Goal: Transaction & Acquisition: Obtain resource

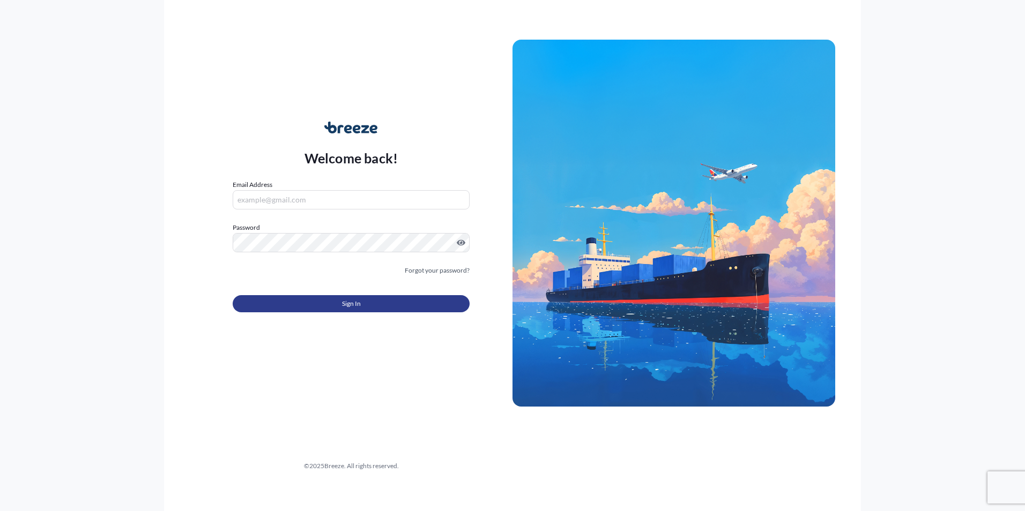
type input "[EMAIL_ADDRESS][DOMAIN_NAME]"
click at [350, 302] on span "Sign In" at bounding box center [351, 304] width 19 height 11
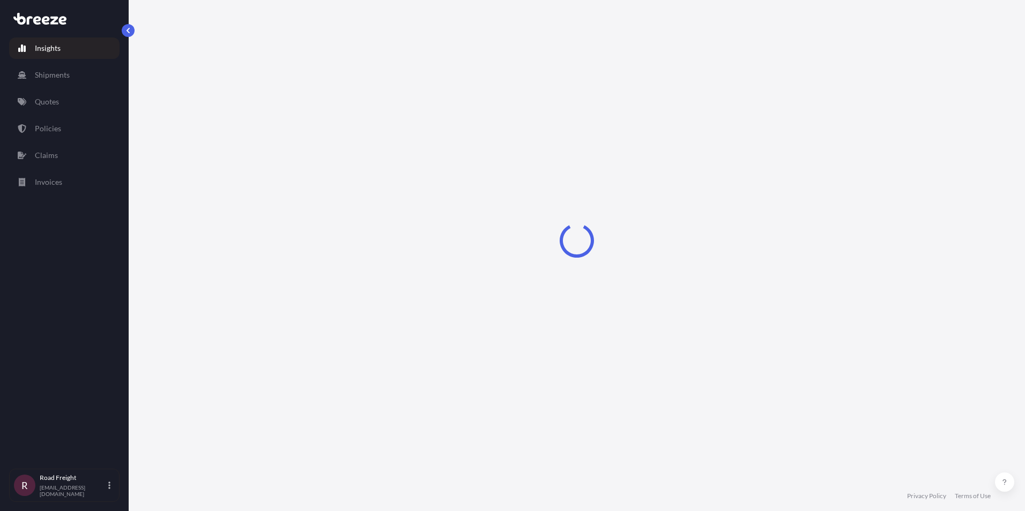
select select "2025"
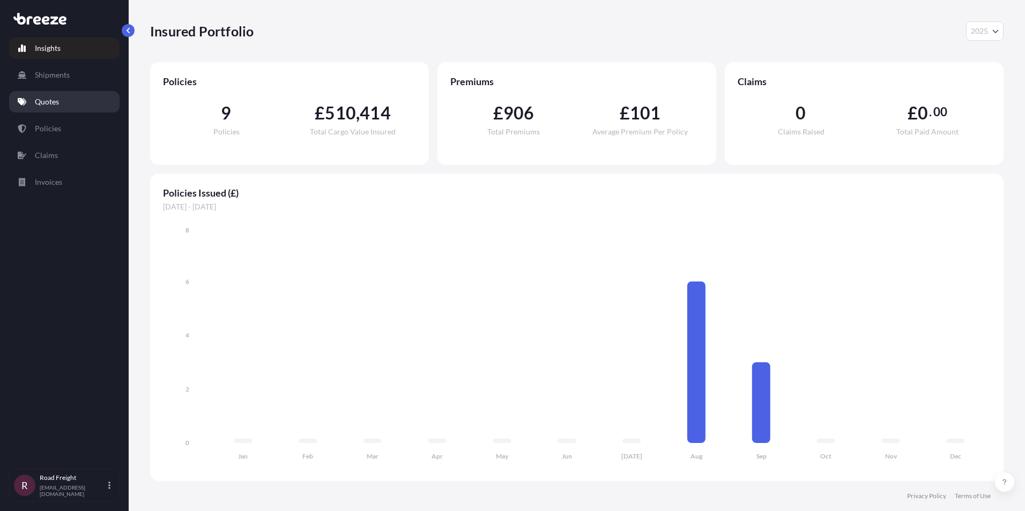
click at [52, 106] on p "Quotes" at bounding box center [47, 101] width 24 height 11
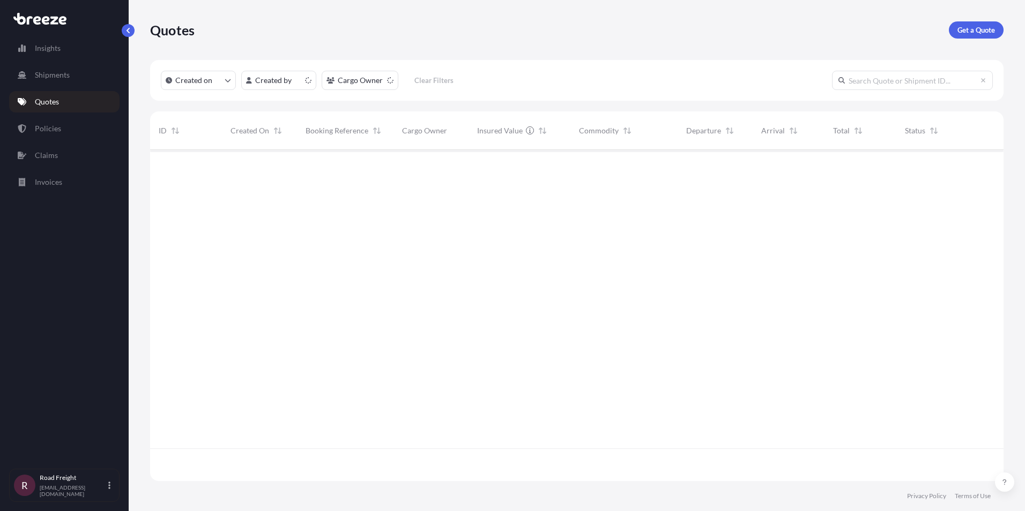
scroll to position [329, 845]
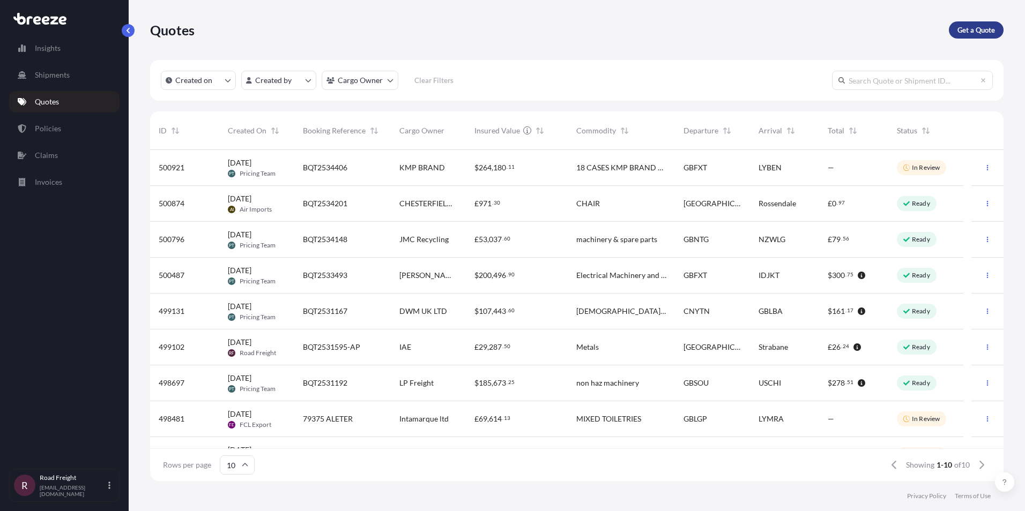
click at [971, 33] on p "Get a Quote" at bounding box center [976, 30] width 38 height 11
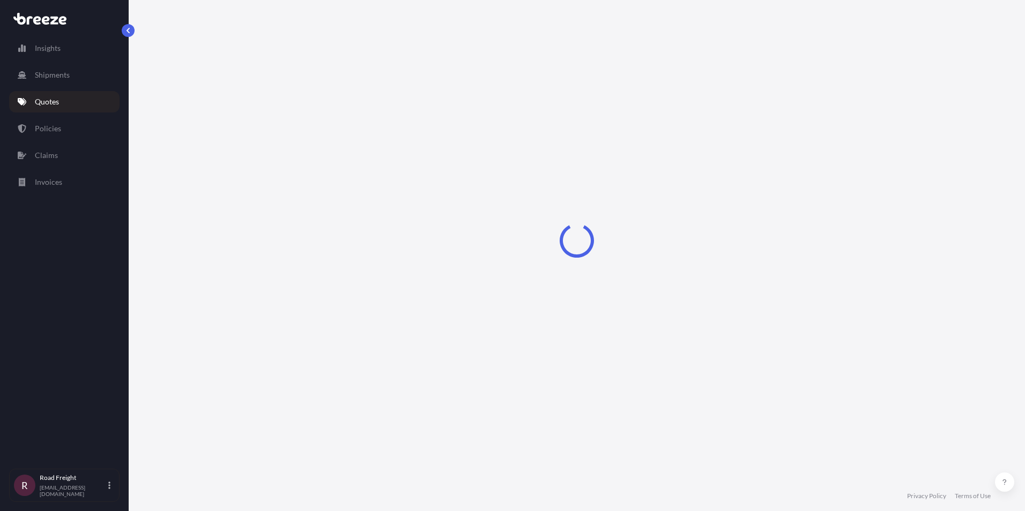
select select "Sea"
select select "1"
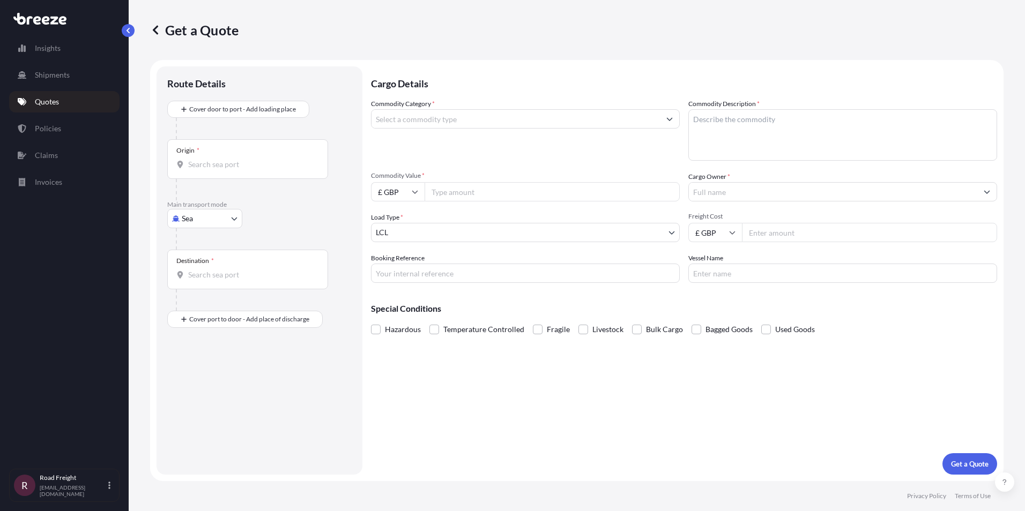
click at [226, 223] on body "Insights Shipments Quotes Policies Claims Invoices R Road Freight [EMAIL_ADDRES…" at bounding box center [512, 255] width 1025 height 511
click at [217, 289] on div "Road" at bounding box center [205, 285] width 66 height 19
select select "Road"
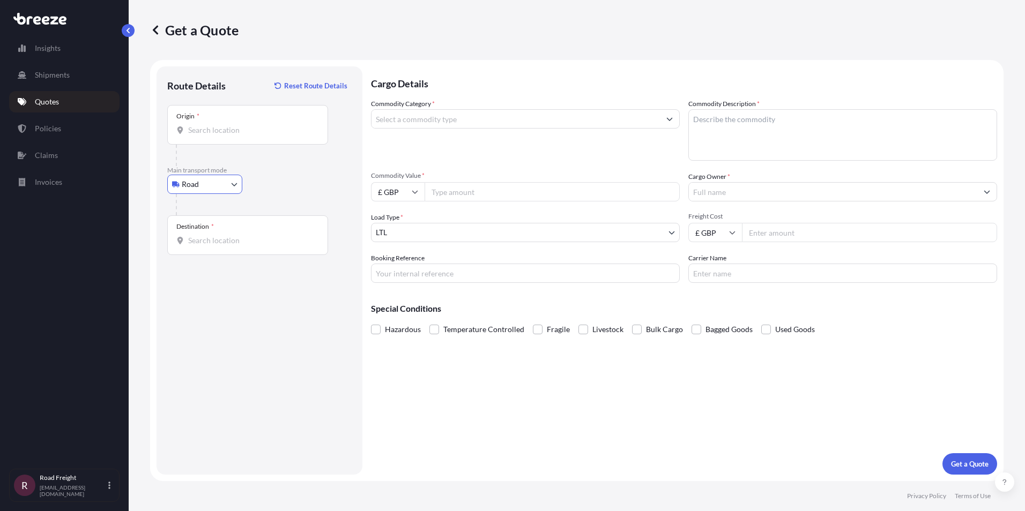
click at [233, 135] on input "Origin *" at bounding box center [251, 130] width 127 height 11
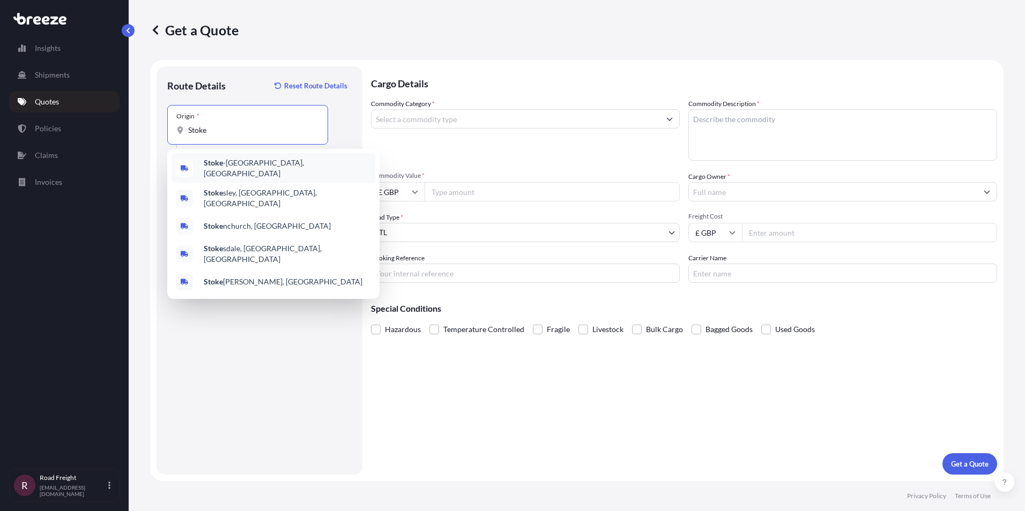
click at [241, 167] on span "[GEOGRAPHIC_DATA], [GEOGRAPHIC_DATA]" at bounding box center [287, 168] width 167 height 21
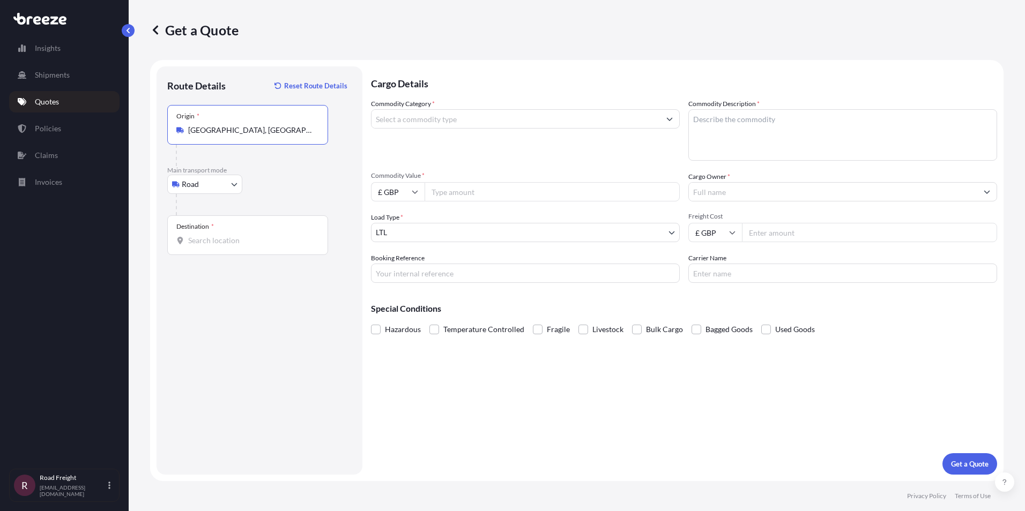
type input "[GEOGRAPHIC_DATA], [GEOGRAPHIC_DATA]"
click at [229, 237] on input "Destination *" at bounding box center [251, 240] width 127 height 11
click at [214, 240] on input "Destination * Please select a destination" at bounding box center [251, 240] width 127 height 11
click at [206, 240] on input "Destination * Please select a destination" at bounding box center [251, 240] width 127 height 11
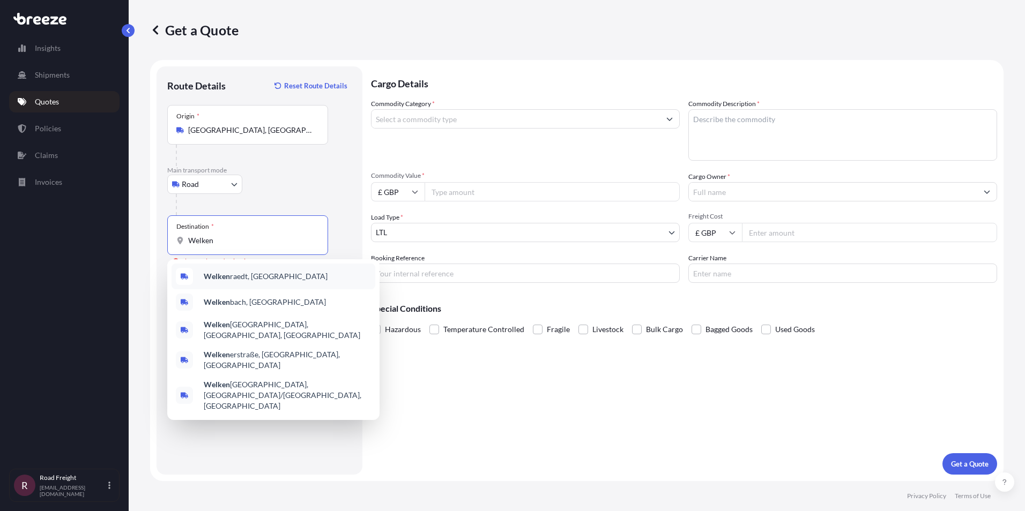
click at [231, 276] on span "[PERSON_NAME], [GEOGRAPHIC_DATA]" at bounding box center [266, 276] width 124 height 11
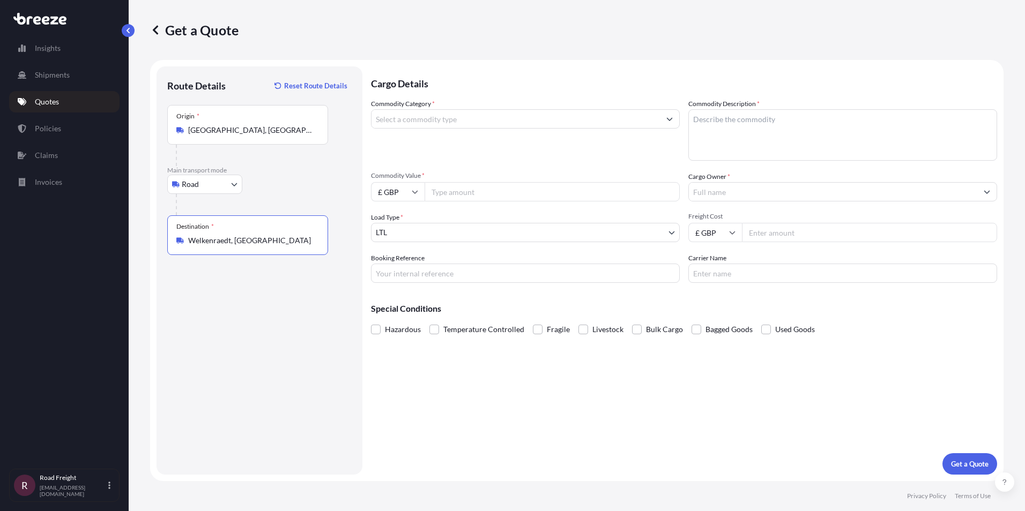
type input "Welkenraedt, [GEOGRAPHIC_DATA]"
click at [429, 124] on input "Commodity Category *" at bounding box center [516, 118] width 288 height 19
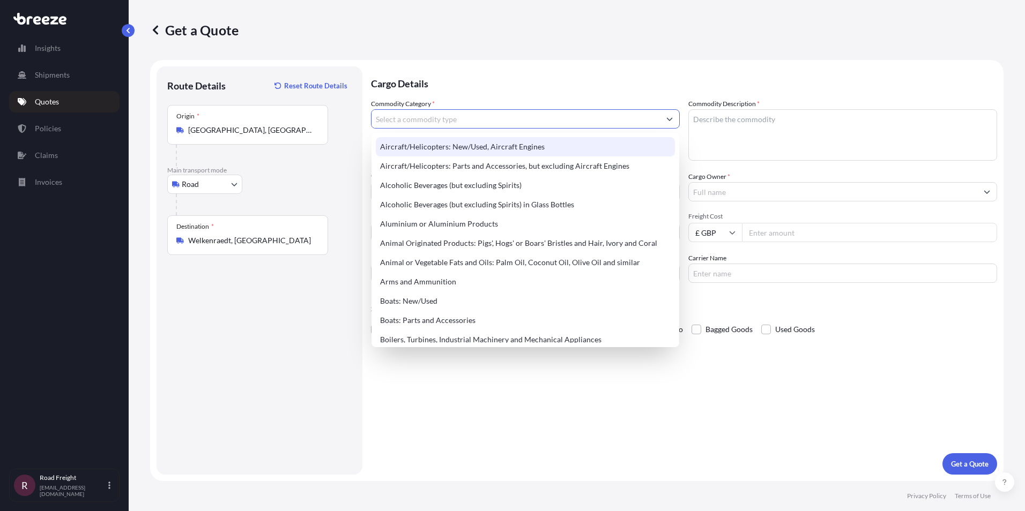
click at [428, 122] on input "Commodity Category *" at bounding box center [516, 118] width 288 height 19
paste input "73269098"
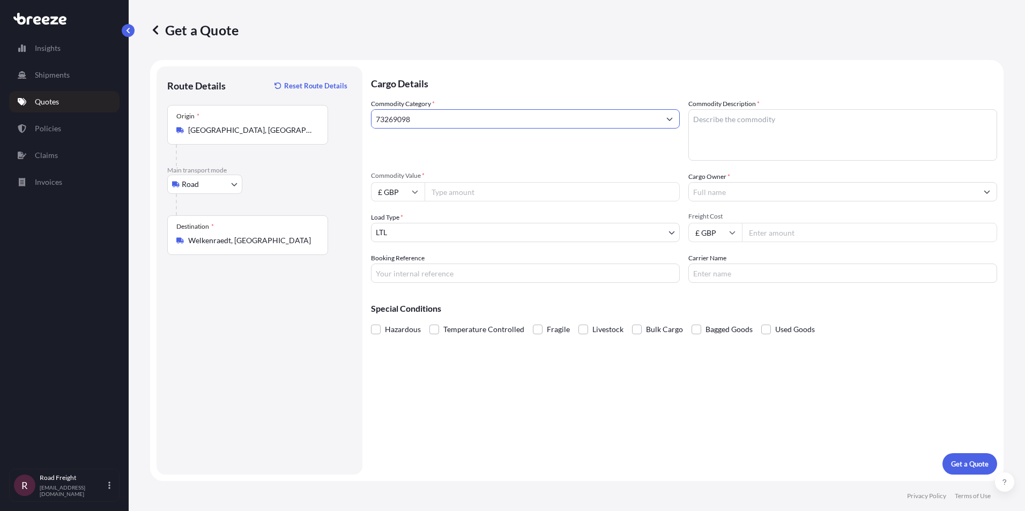
type input "73269098"
click at [456, 196] on input "Commodity Value *" at bounding box center [552, 191] width 255 height 19
click at [427, 227] on body "Insights Shipments Quotes Policies Claims Invoices R Road Freight [EMAIL_ADDRES…" at bounding box center [512, 255] width 1025 height 511
click at [458, 196] on input "Commodity Value *" at bounding box center [552, 191] width 255 height 19
type input "16257"
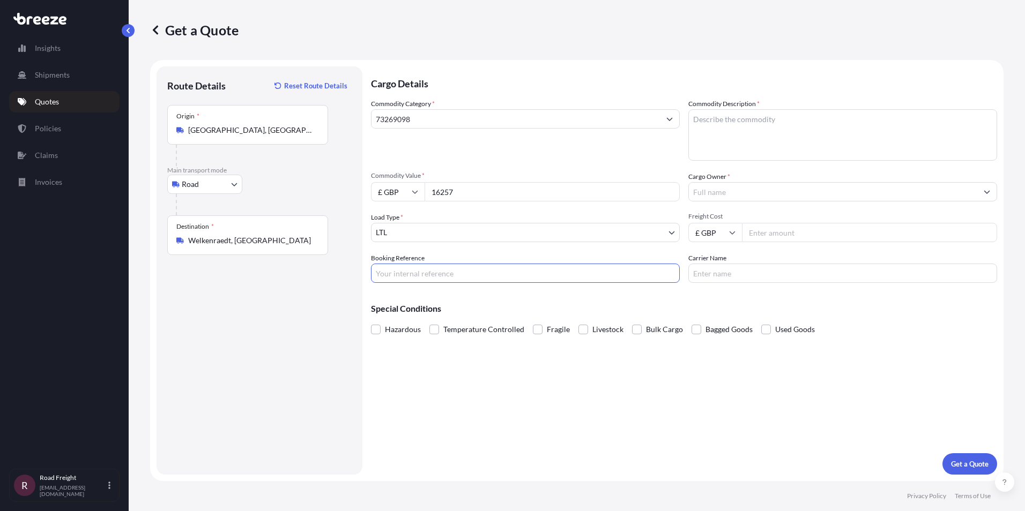
click at [479, 274] on input "Booking Reference" at bounding box center [525, 273] width 309 height 19
click at [404, 277] on input "Booking Reference" at bounding box center [525, 273] width 309 height 19
paste input "BQT2534471"
type input "BQT2534471"
click at [726, 124] on textarea "Commodity Description *" at bounding box center [842, 134] width 309 height 51
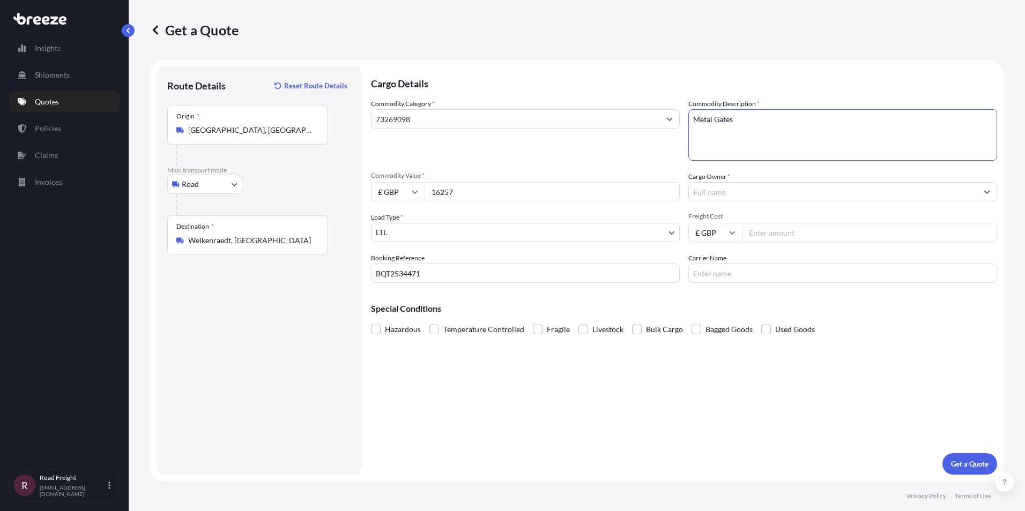
type textarea "Metal Gates"
click at [732, 198] on input "Cargo Owner *" at bounding box center [833, 191] width 288 height 19
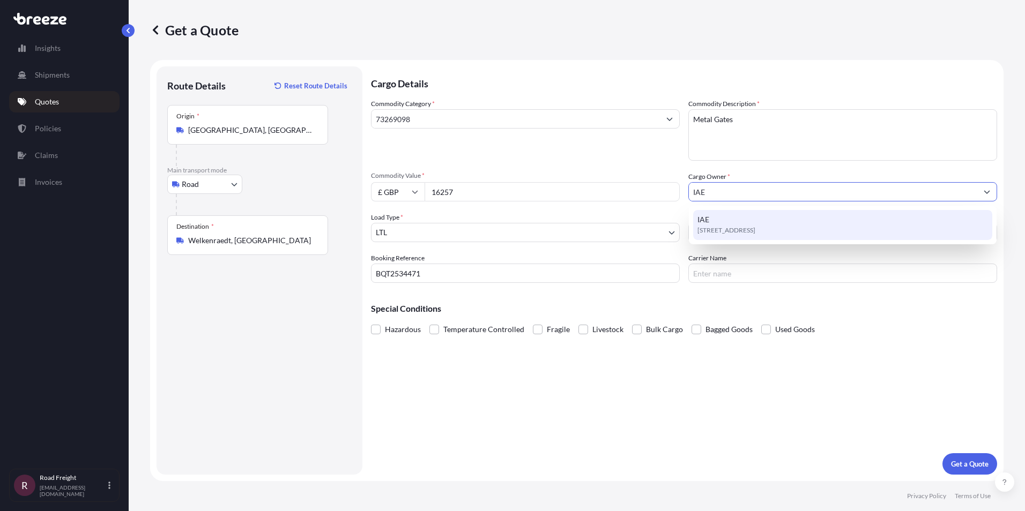
click at [725, 232] on span "[STREET_ADDRESS]" at bounding box center [726, 230] width 58 height 11
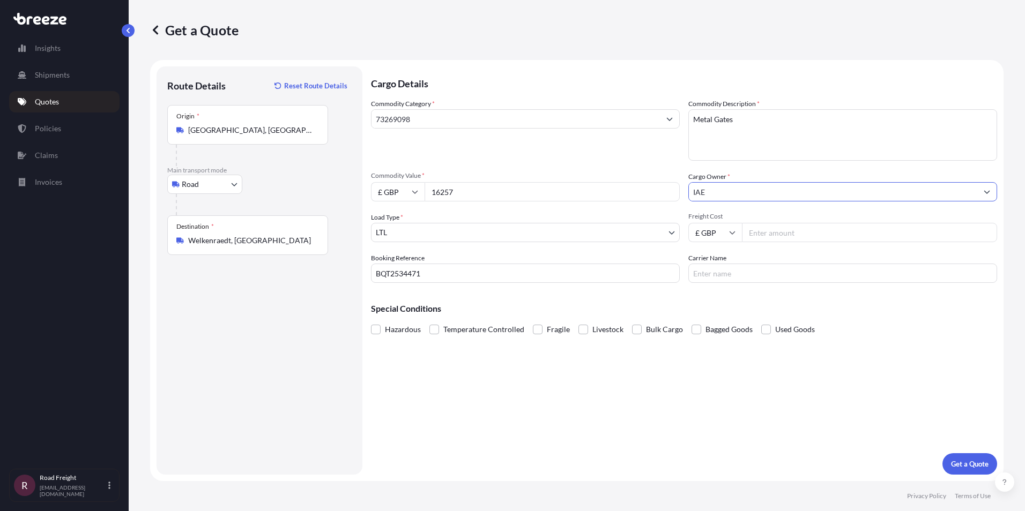
type input "IAE"
click at [783, 232] on input "Freight Cost" at bounding box center [869, 232] width 255 height 19
type input "760"
click at [766, 269] on input "Carrier Name" at bounding box center [842, 273] width 309 height 19
type input "Cool Solutions"
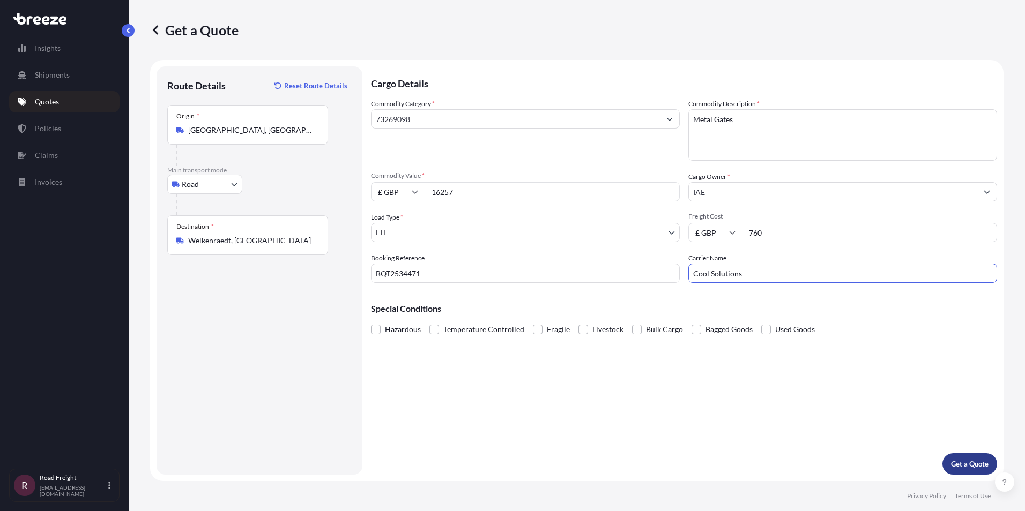
click at [979, 460] on p "Get a Quote" at bounding box center [970, 464] width 38 height 11
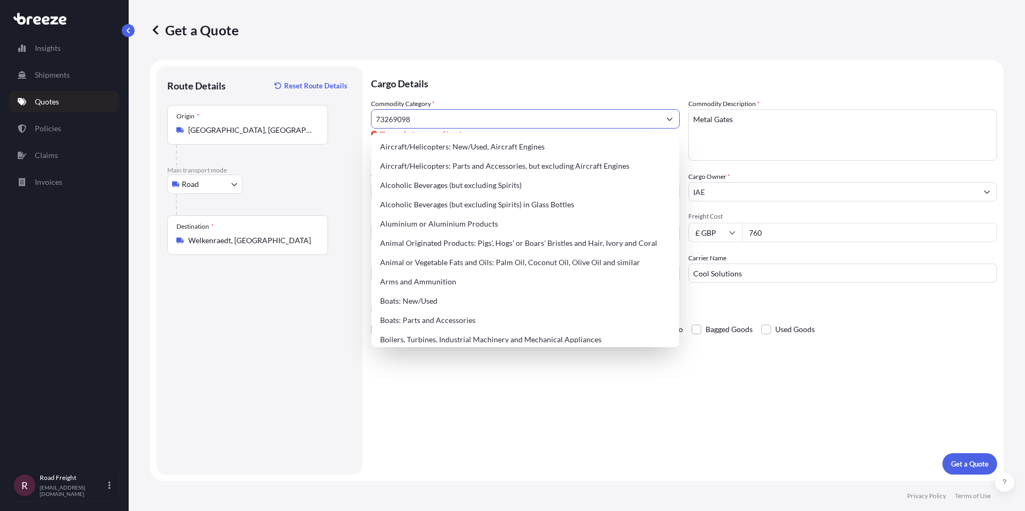
drag, startPoint x: 424, startPoint y: 118, endPoint x: 303, endPoint y: 120, distance: 120.6
click at [303, 120] on form "Route Details Reset Route Details Place of loading Road Road Rail Origin * [GEO…" at bounding box center [576, 270] width 853 height 421
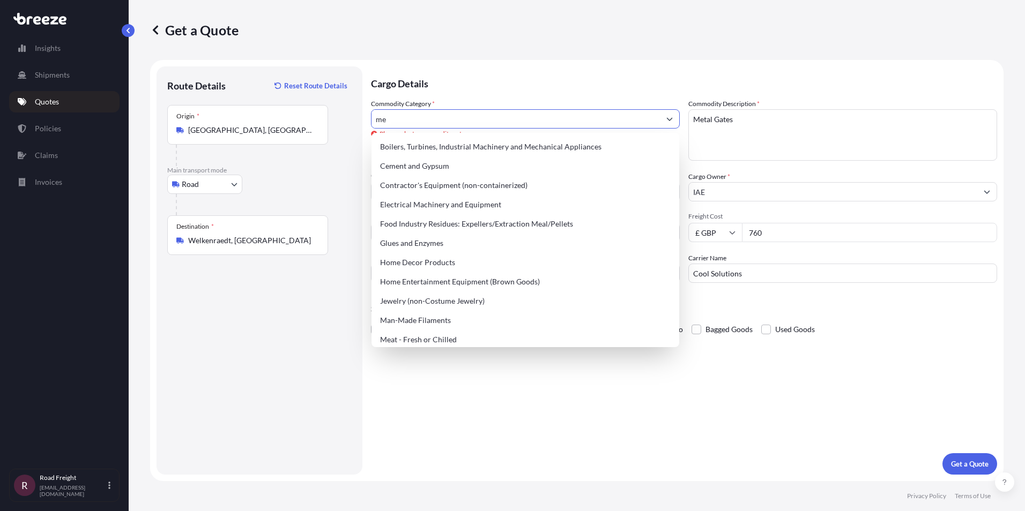
type input "m"
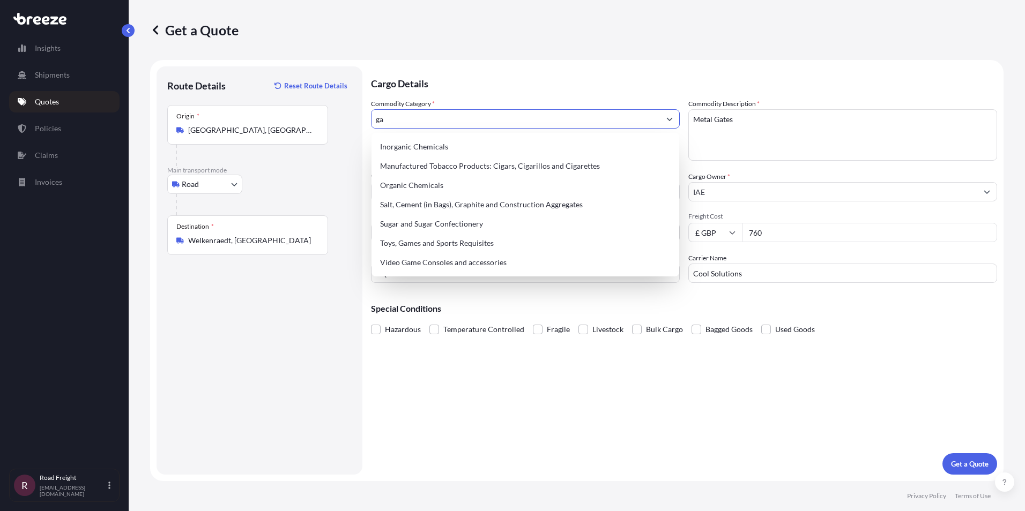
type input "g"
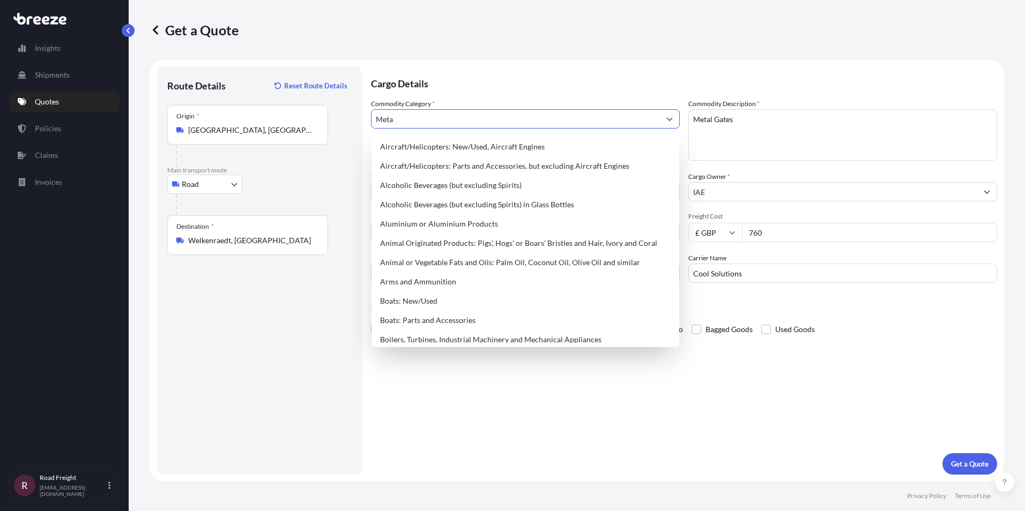
click at [410, 120] on input "Meta" at bounding box center [516, 118] width 288 height 19
click at [403, 117] on input "Metal" at bounding box center [516, 118] width 288 height 19
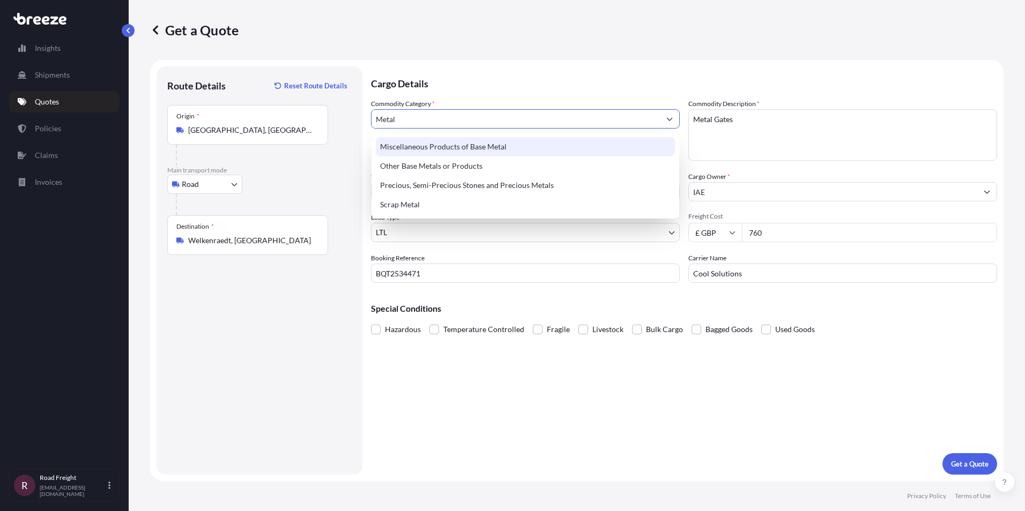
click at [427, 145] on div "Miscellaneous Products of Base Metal" at bounding box center [525, 146] width 299 height 19
type input "Miscellaneous Products of Base Metal"
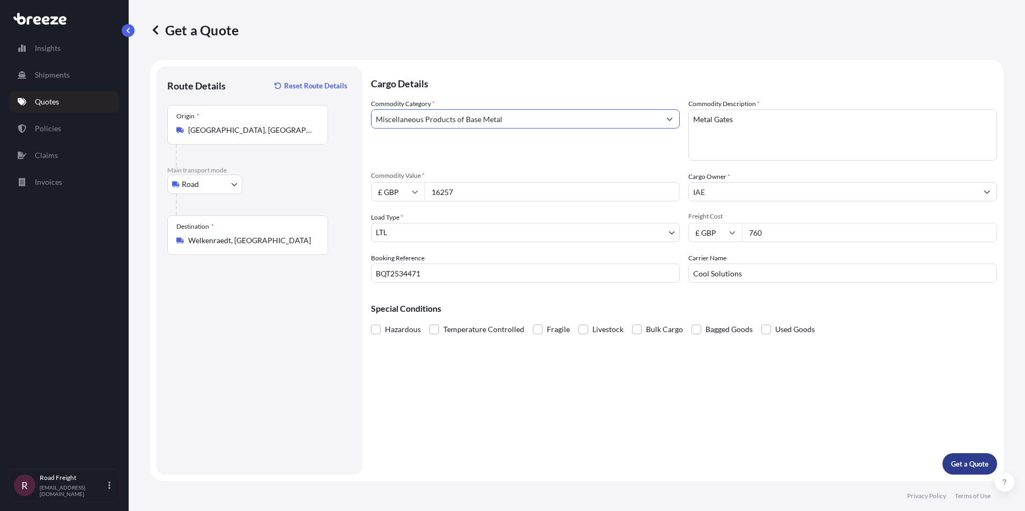
click at [971, 464] on p "Get a Quote" at bounding box center [970, 464] width 38 height 11
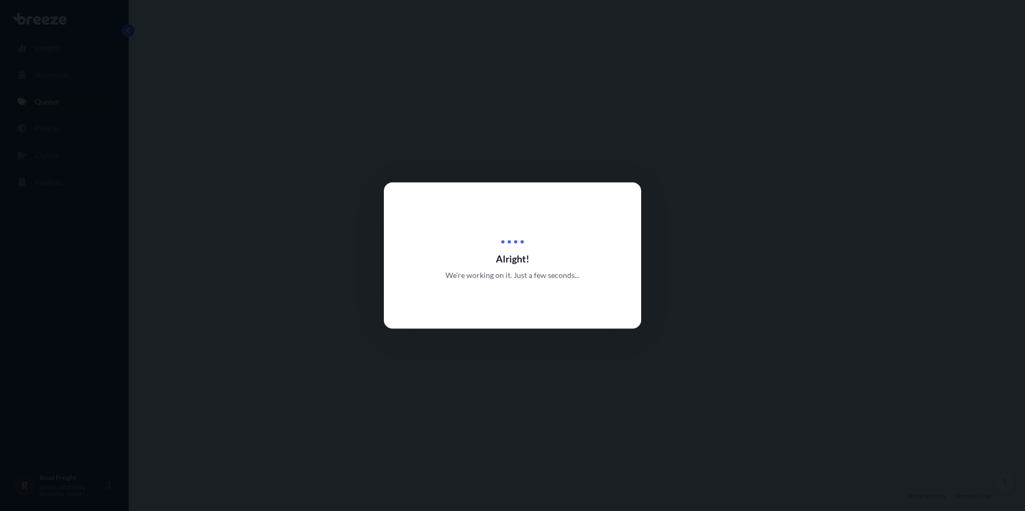
select select "Road"
select select "1"
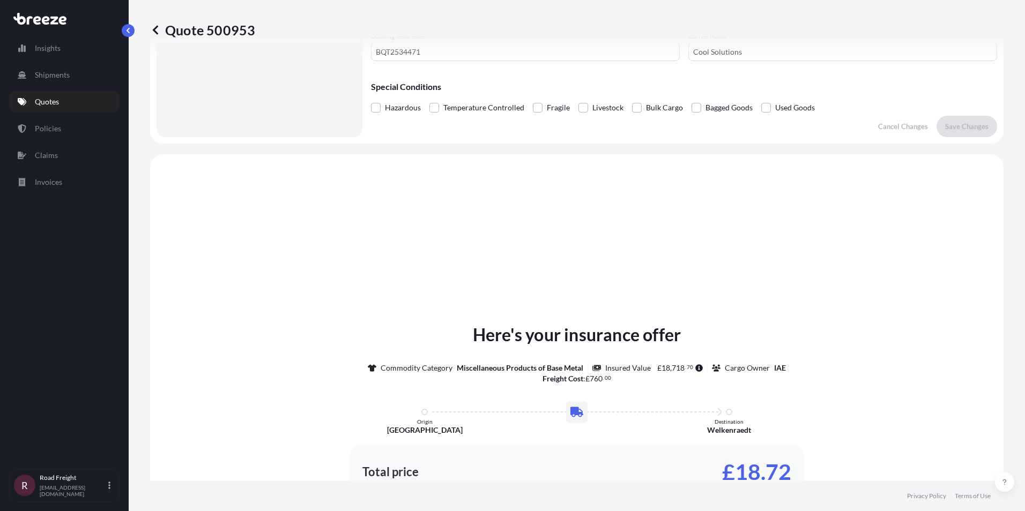
scroll to position [323, 0]
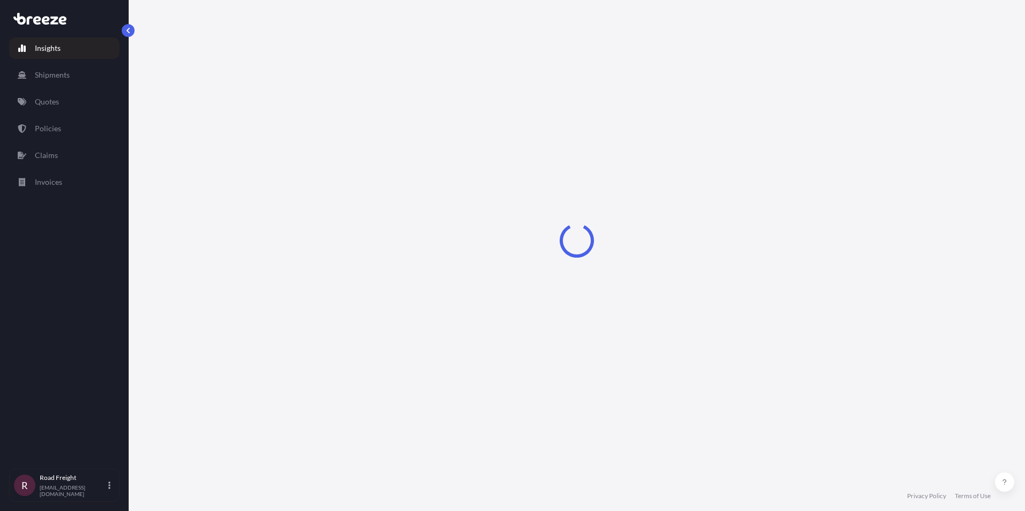
select select "2025"
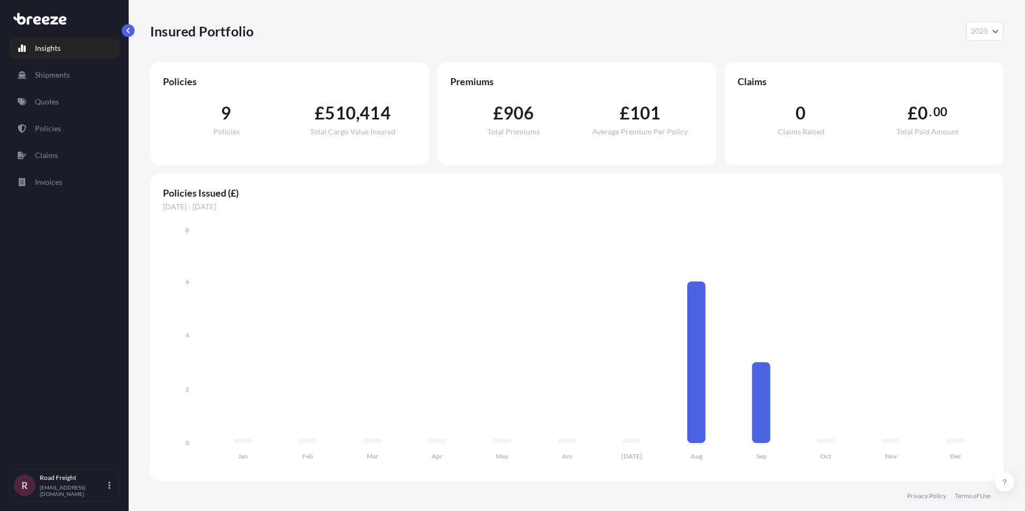
click at [960, 31] on div "Insured Portfolio 2025 2025 2024 2023 2022" at bounding box center [576, 30] width 853 height 19
click at [709, 21] on div "Insured Portfolio 2025 2025 2024 2023 2022" at bounding box center [576, 30] width 853 height 19
